Goal: Task Accomplishment & Management: Use online tool/utility

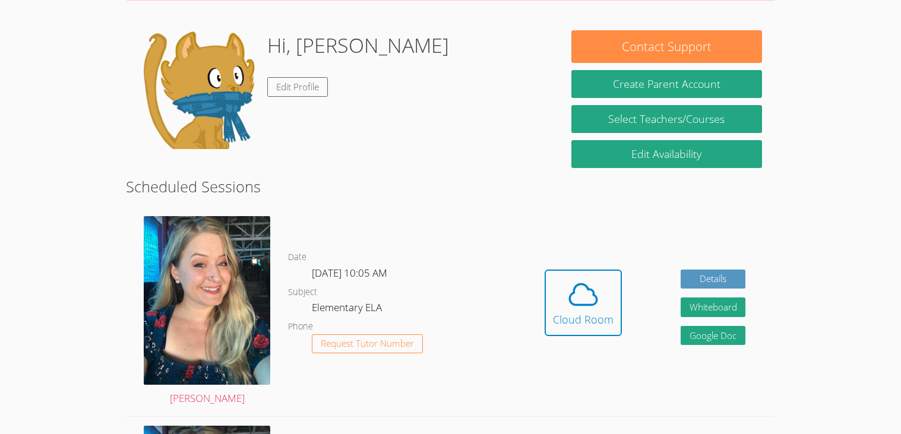
scroll to position [148, 0]
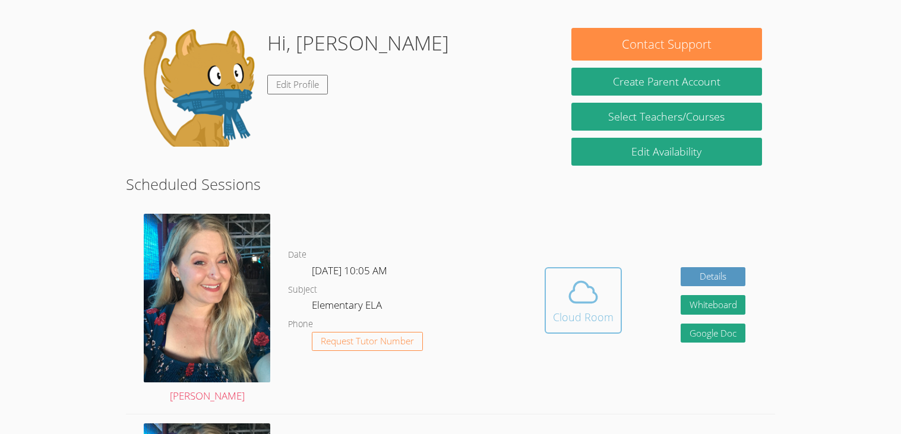
click at [592, 302] on icon at bounding box center [583, 292] width 27 height 21
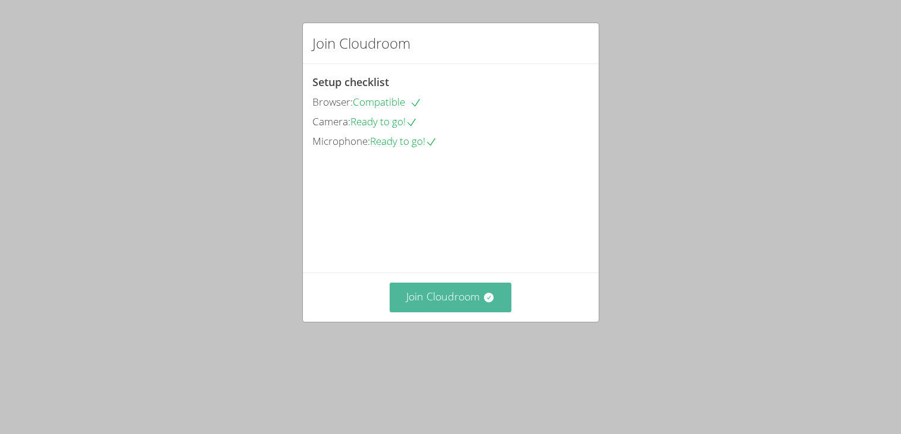
click at [485, 304] on icon at bounding box center [489, 298] width 12 height 12
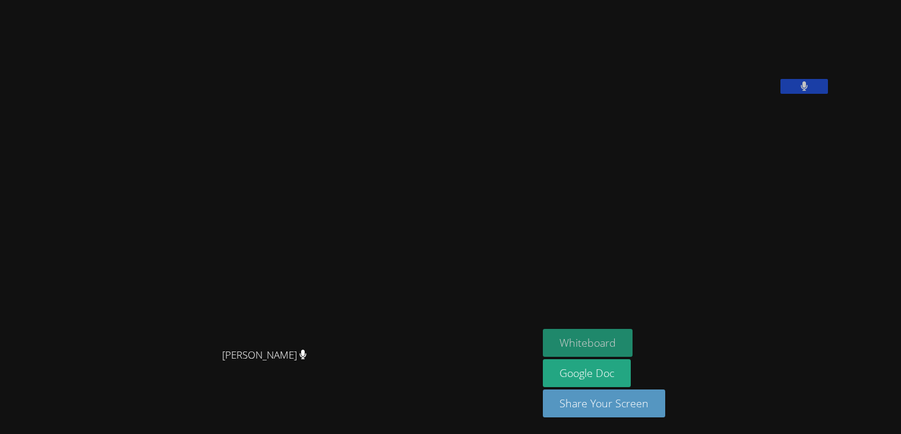
click at [633, 346] on button "Whiteboard" at bounding box center [588, 343] width 90 height 28
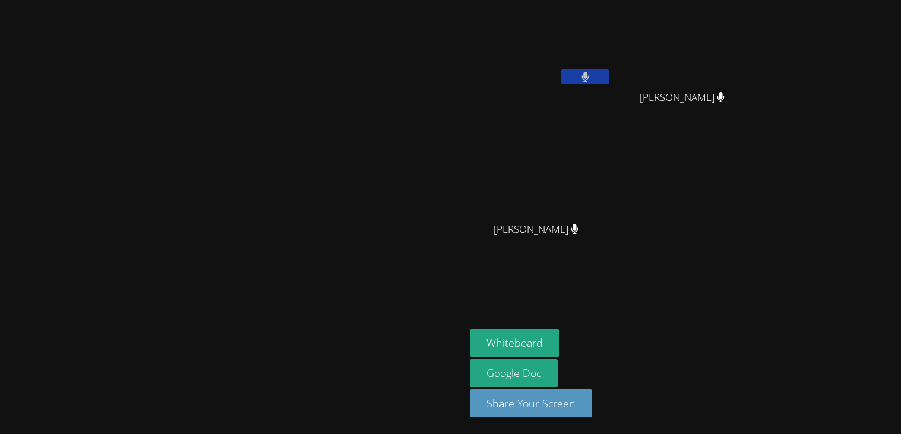
click at [322, 115] on video at bounding box center [233, 193] width 178 height 257
click at [609, 78] on button at bounding box center [585, 76] width 48 height 15
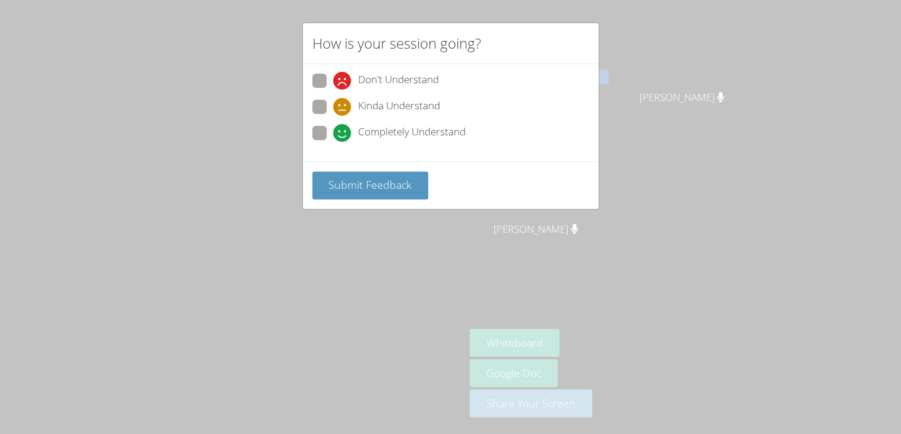
click at [333, 142] on span at bounding box center [333, 142] width 0 height 0
click at [333, 128] on input "Completely Understand" at bounding box center [338, 131] width 10 height 10
radio input "true"
click at [399, 179] on span "Submit Feedback" at bounding box center [369, 185] width 83 height 14
